Goal: Information Seeking & Learning: Find contact information

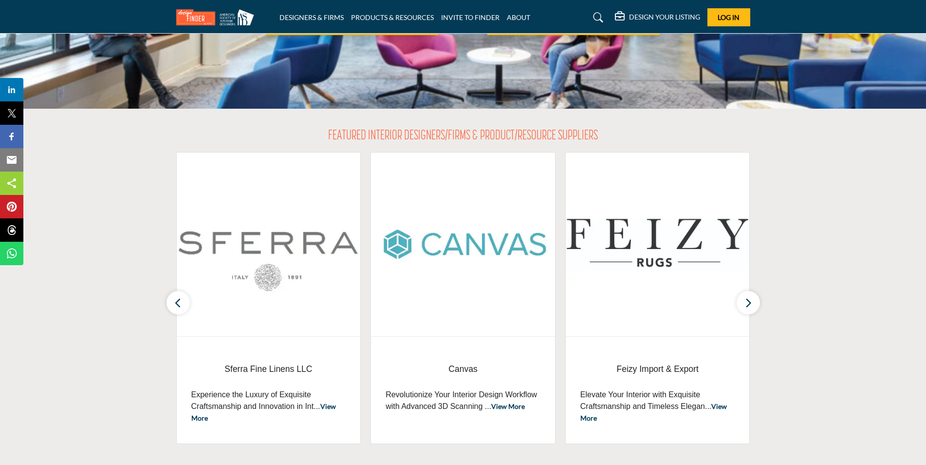
scroll to position [244, 0]
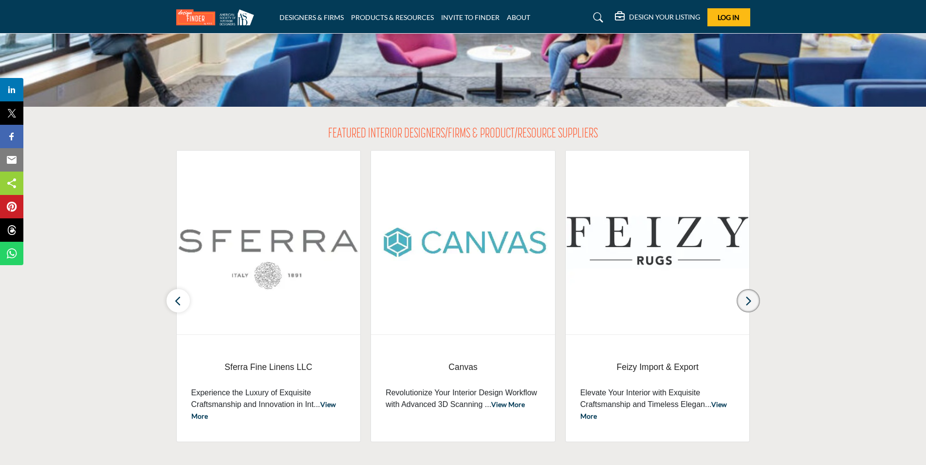
click at [752, 302] on icon "button" at bounding box center [749, 301] width 8 height 12
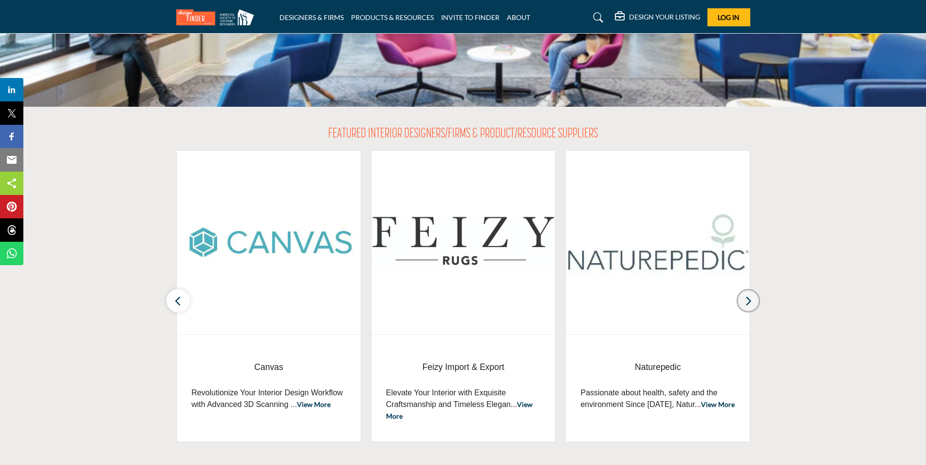
click at [752, 302] on icon "button" at bounding box center [749, 301] width 8 height 12
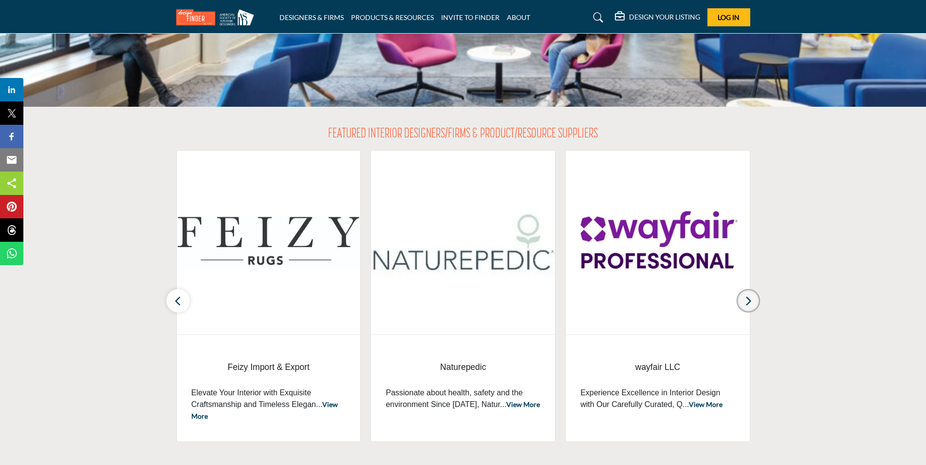
click at [752, 302] on icon "button" at bounding box center [749, 301] width 8 height 12
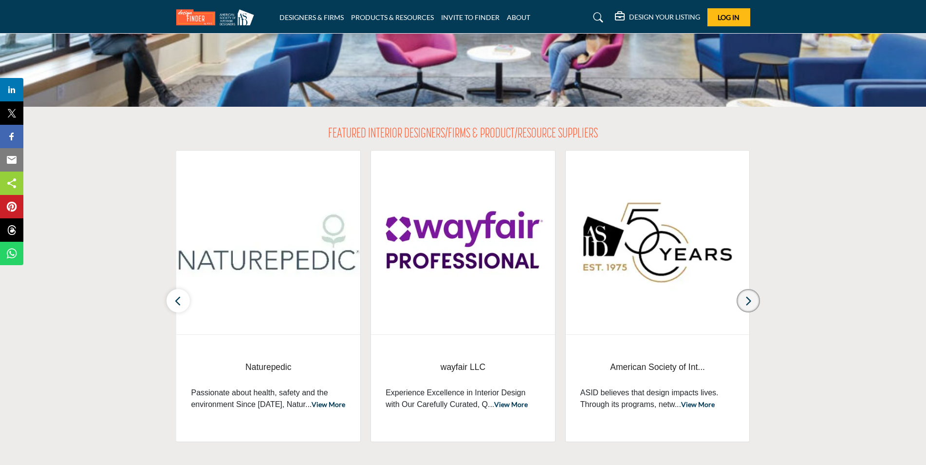
click at [752, 302] on icon "button" at bounding box center [749, 301] width 8 height 12
click at [744, 301] on button "button" at bounding box center [748, 300] width 23 height 23
click at [188, 302] on button "button" at bounding box center [178, 300] width 23 height 23
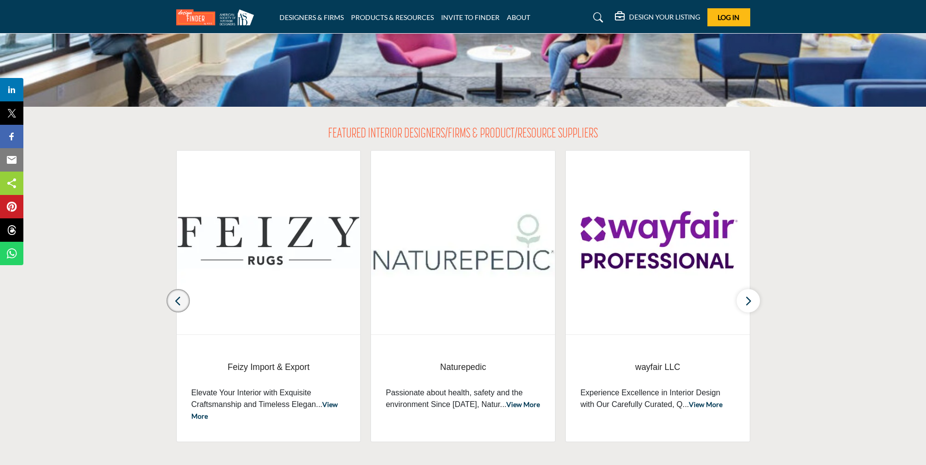
click at [182, 301] on button "button" at bounding box center [178, 300] width 23 height 23
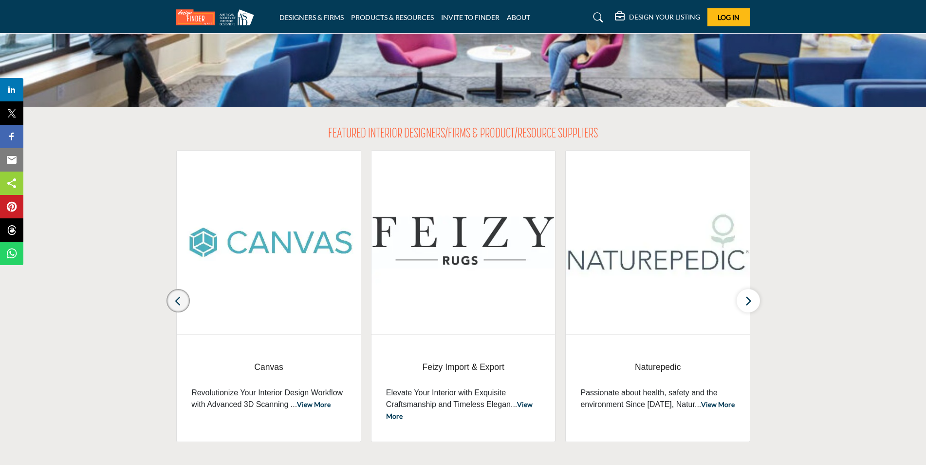
click at [182, 301] on button "button" at bounding box center [178, 300] width 23 height 23
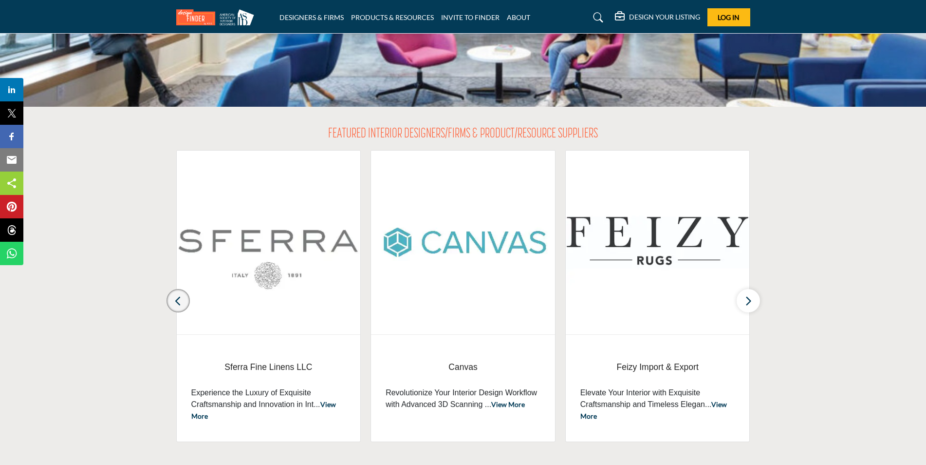
click at [182, 301] on button "button" at bounding box center [178, 300] width 23 height 23
click at [644, 15] on h5 "DESIGN YOUR LISTING" at bounding box center [664, 17] width 71 height 9
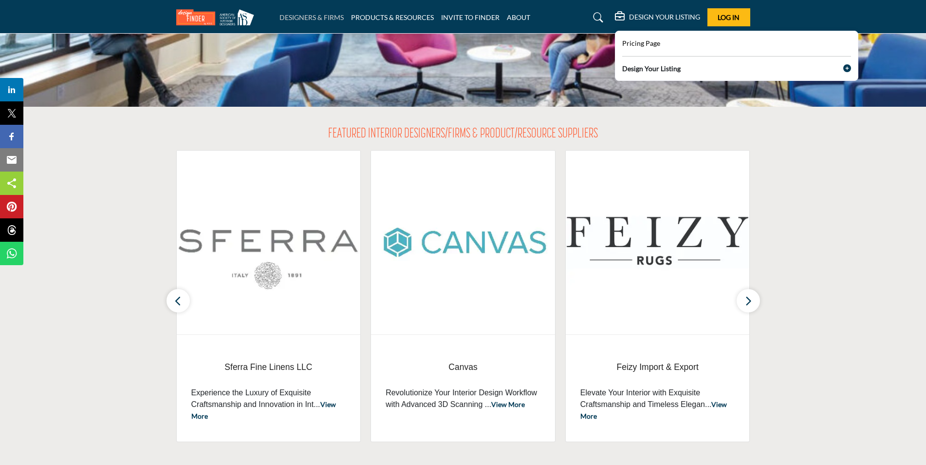
click at [319, 13] on link "DESIGNERS & FIRMS" at bounding box center [312, 17] width 64 height 8
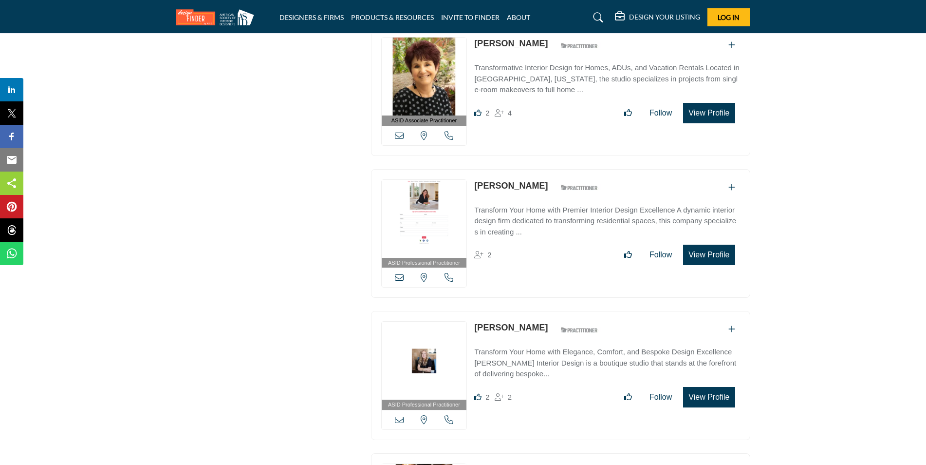
scroll to position [2338, 0]
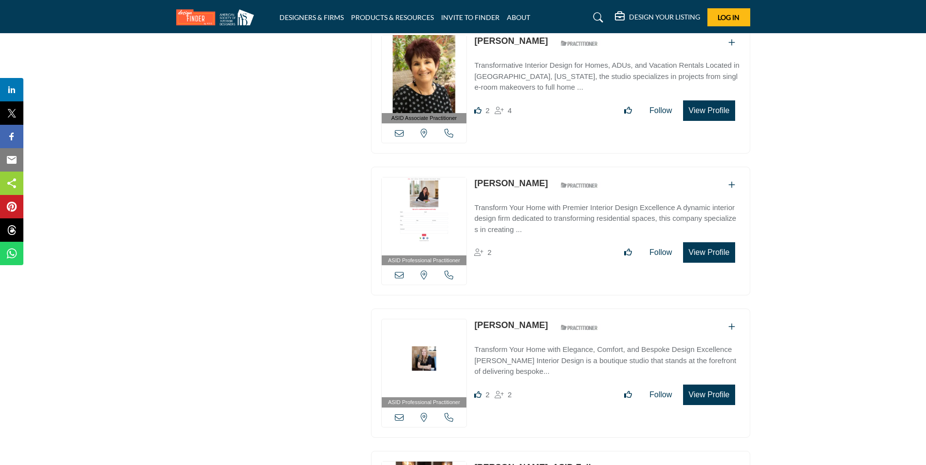
click at [595, 15] on icon at bounding box center [599, 18] width 10 height 10
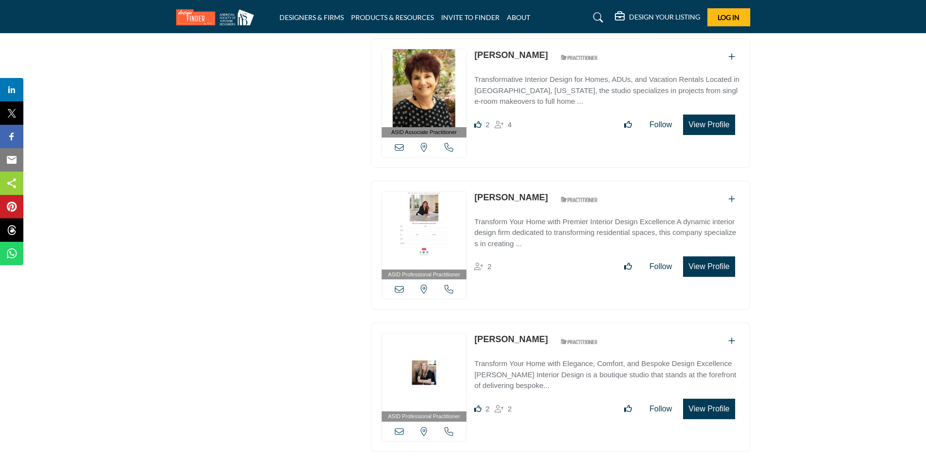
scroll to position [2135, 0]
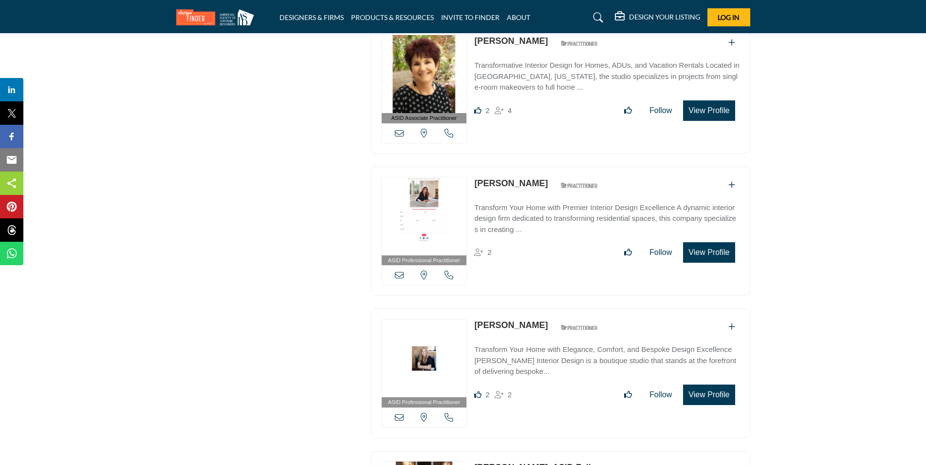
click at [601, 20] on icon at bounding box center [599, 18] width 10 height 10
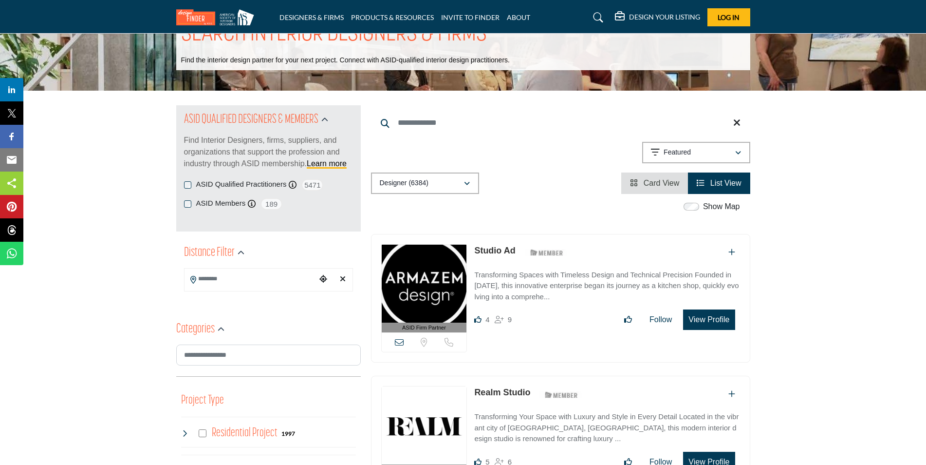
scroll to position [0, 0]
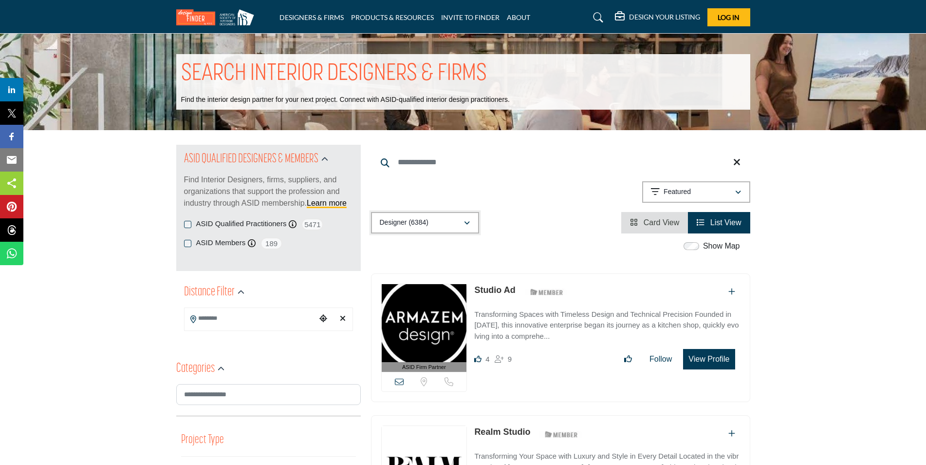
click at [468, 223] on icon "button" at bounding box center [467, 223] width 6 height 7
click at [532, 217] on div "Designer (6384) All (6657) Designer (6384) Products (3) Projects (273)" at bounding box center [560, 222] width 379 height 21
click at [384, 161] on icon at bounding box center [385, 162] width 9 height 9
click at [412, 164] on input "Search Keyword" at bounding box center [560, 162] width 379 height 23
type input "*******"
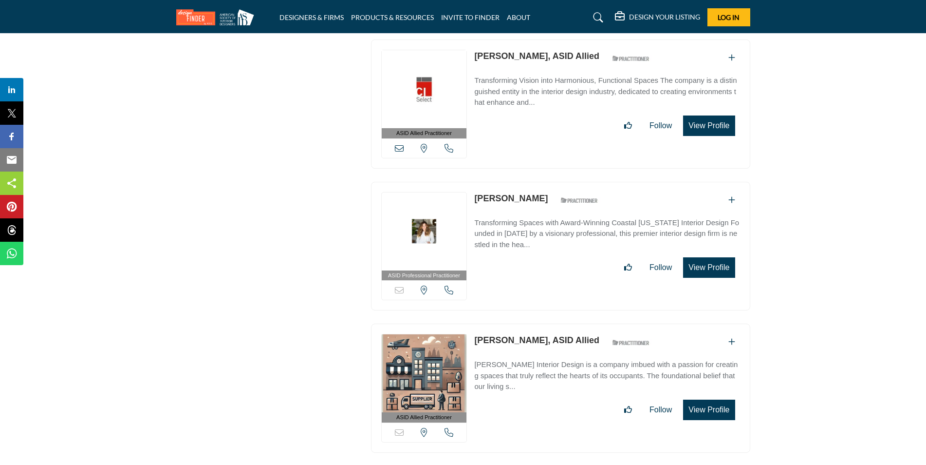
scroll to position [1559, 0]
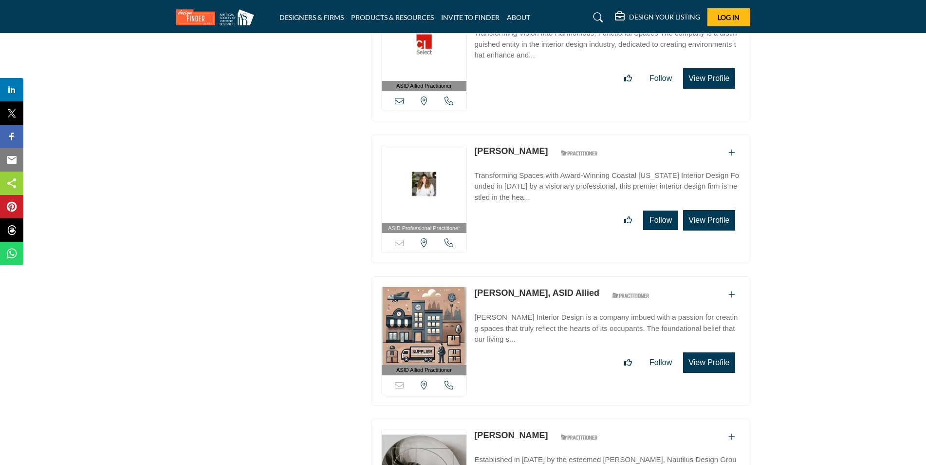
click at [657, 210] on button "Follow" at bounding box center [660, 219] width 35 height 19
